Goal: Information Seeking & Learning: Learn about a topic

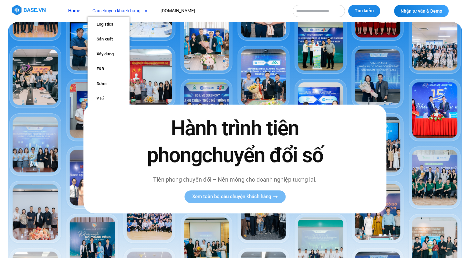
click at [132, 12] on link "Câu chuyện khách hàng" at bounding box center [121, 11] width 66 height 12
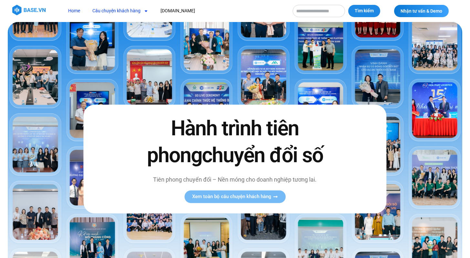
click at [144, 11] on icon "Menu" at bounding box center [146, 11] width 5 height 5
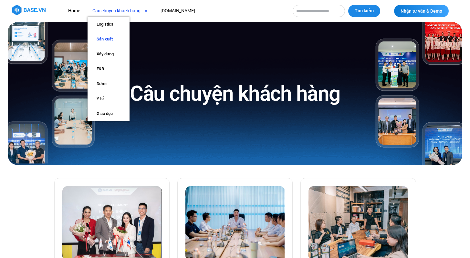
click at [116, 40] on link "Sản xuất" at bounding box center [109, 39] width 42 height 15
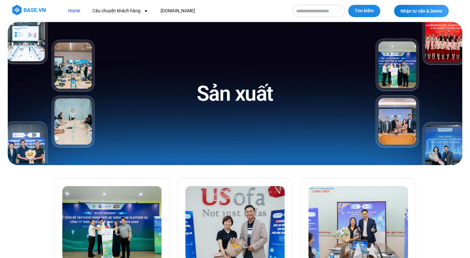
click at [75, 12] on link "Home" at bounding box center [74, 11] width 22 height 12
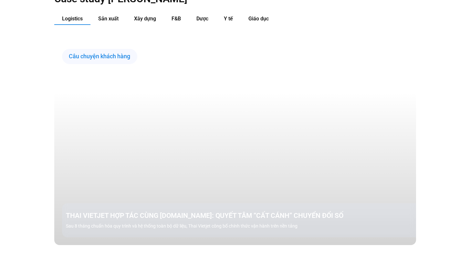
scroll to position [625, 0]
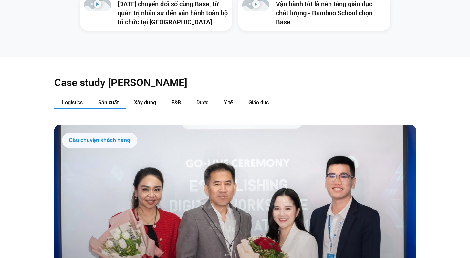
click at [115, 99] on span "Sản xuất" at bounding box center [108, 102] width 20 height 6
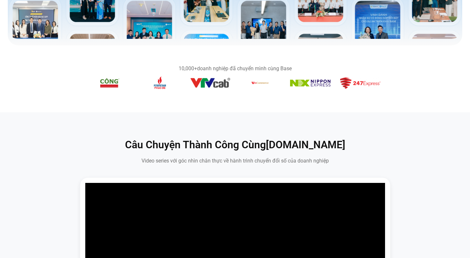
scroll to position [0, 0]
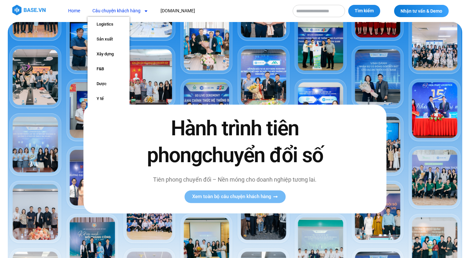
click at [134, 13] on link "Câu chuyện khách hàng" at bounding box center [121, 11] width 66 height 12
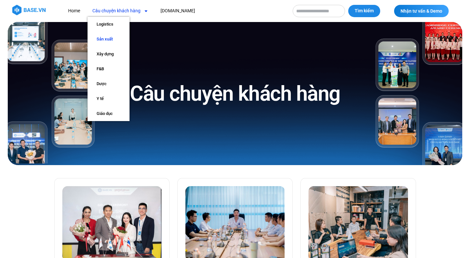
click at [110, 33] on link "Sản xuất" at bounding box center [109, 39] width 42 height 15
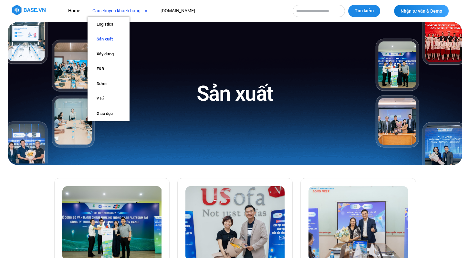
click at [117, 12] on link "Câu chuyện khách hàng" at bounding box center [121, 11] width 66 height 12
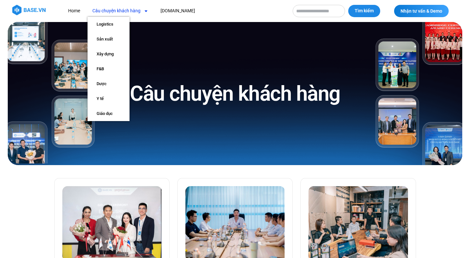
click at [117, 12] on link "Câu chuyện khách hàng" at bounding box center [121, 11] width 66 height 12
click at [111, 41] on link "Sản xuất" at bounding box center [109, 39] width 42 height 15
